Goal: Information Seeking & Learning: Understand process/instructions

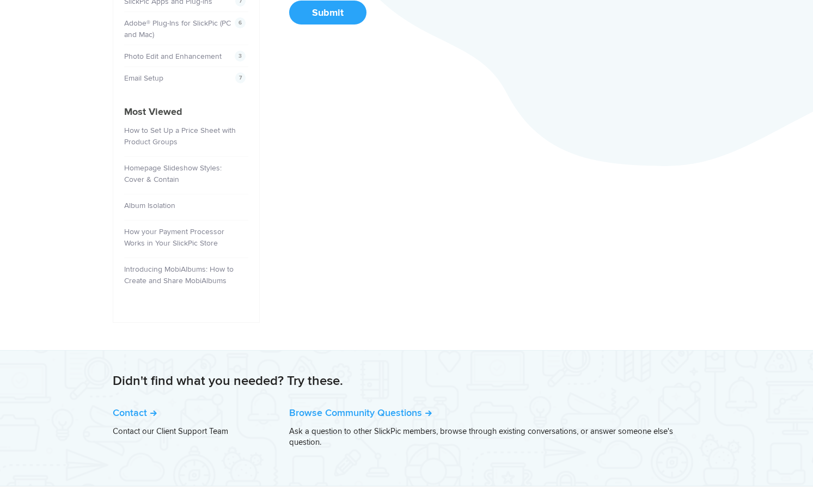
scroll to position [454, 0]
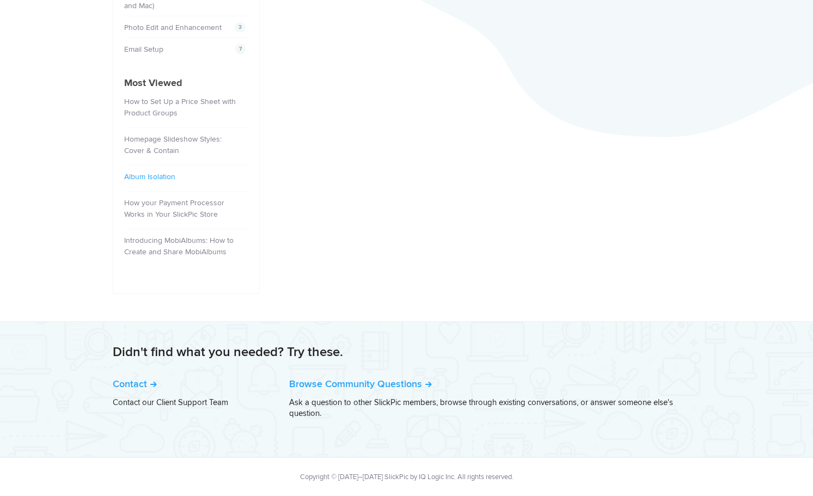
click at [136, 175] on link "Album Isolation" at bounding box center [149, 176] width 51 height 9
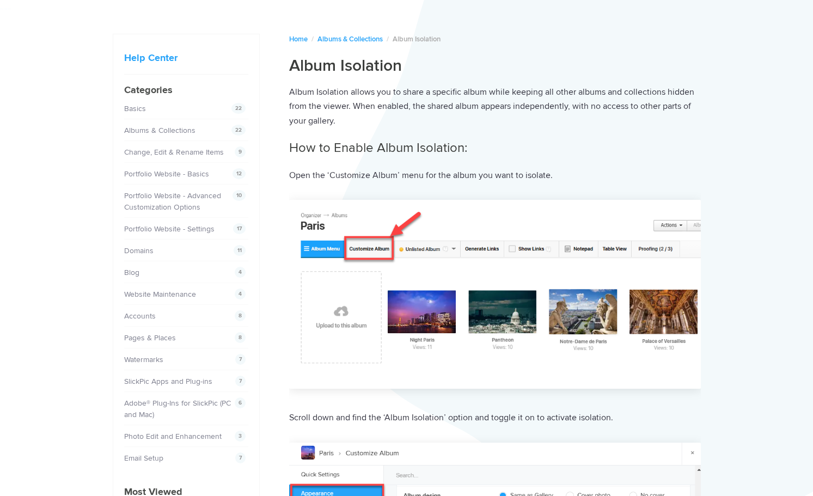
scroll to position [1174, 0]
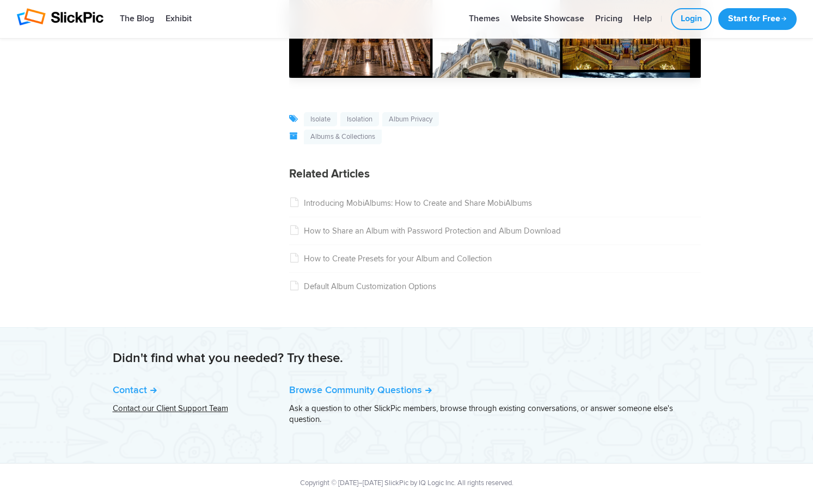
click at [130, 404] on link "Contact our Client Support Team" at bounding box center [170, 409] width 115 height 10
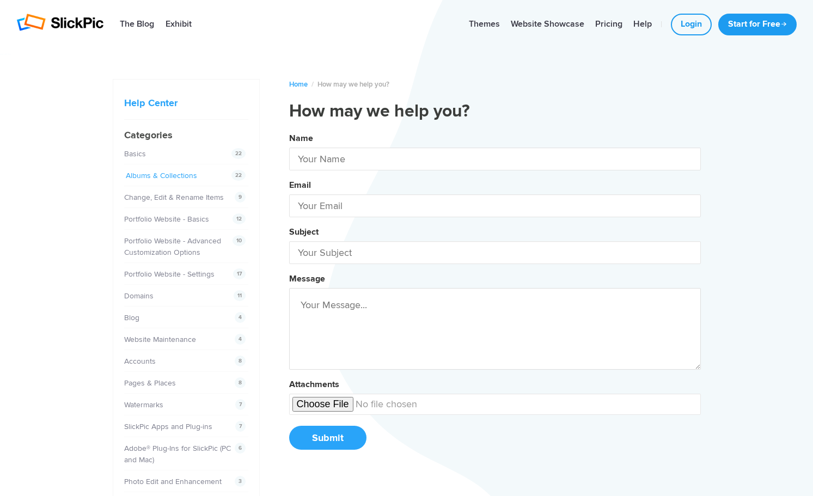
click at [179, 176] on link "Albums & Collections" at bounding box center [161, 175] width 71 height 9
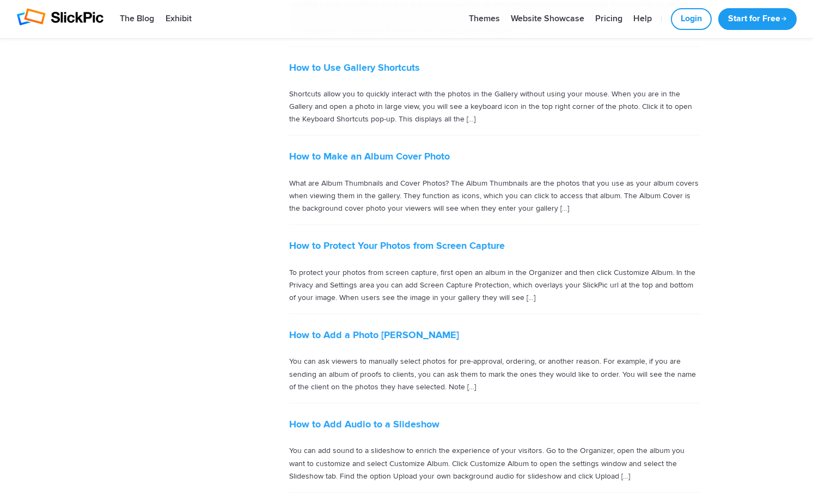
scroll to position [1452, 0]
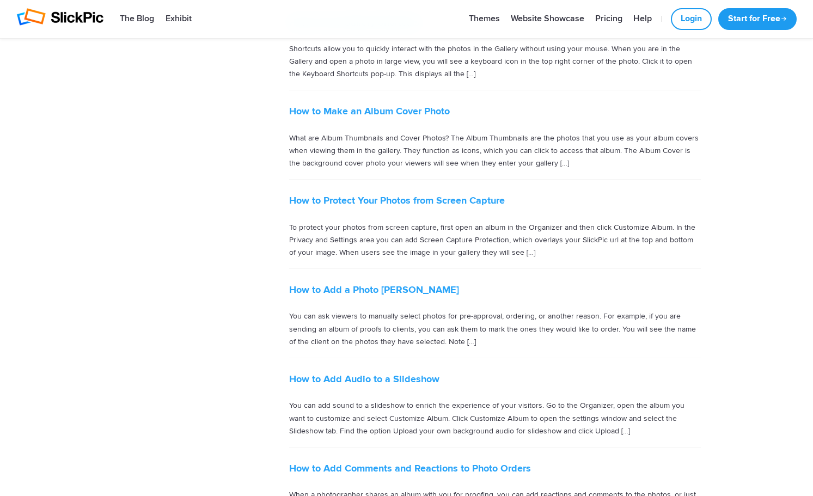
click at [547, 311] on p "You can ask viewers to manually select photos for pre-approval, ordering, or an…" at bounding box center [495, 329] width 412 height 38
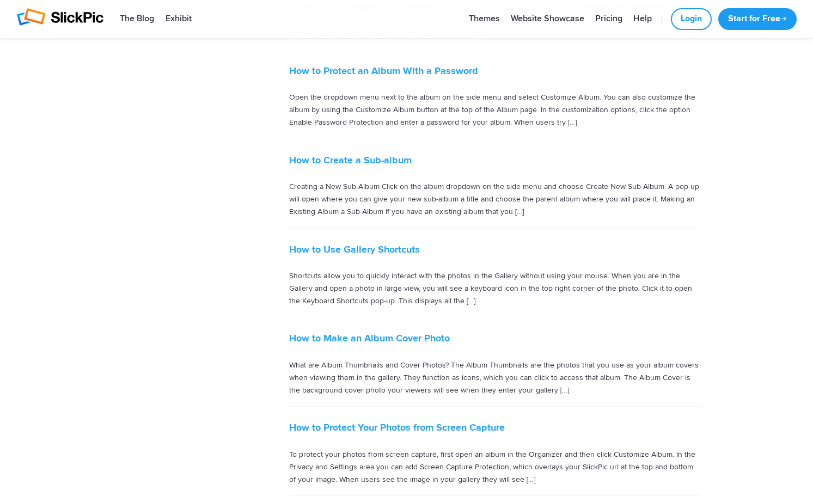
scroll to position [1180, 0]
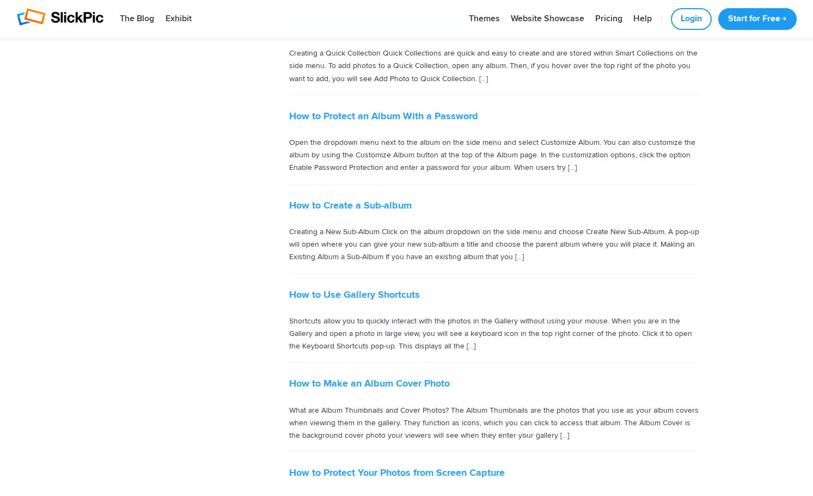
click at [511, 136] on p "Open the dropdown menu next to the album on the side menu and select Customize …" at bounding box center [495, 155] width 412 height 38
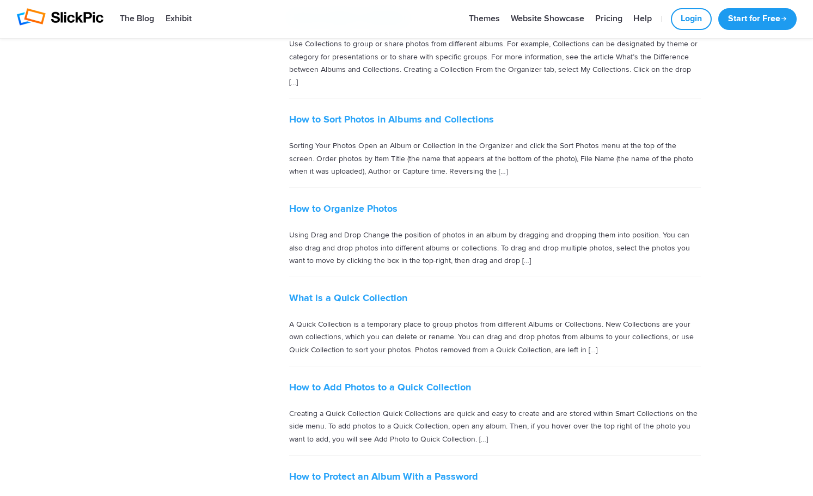
click at [510, 248] on p "Using Drag and Drop Change the position of photos in an album by dragging and d…" at bounding box center [495, 248] width 412 height 38
